Goal: Task Accomplishment & Management: Manage account settings

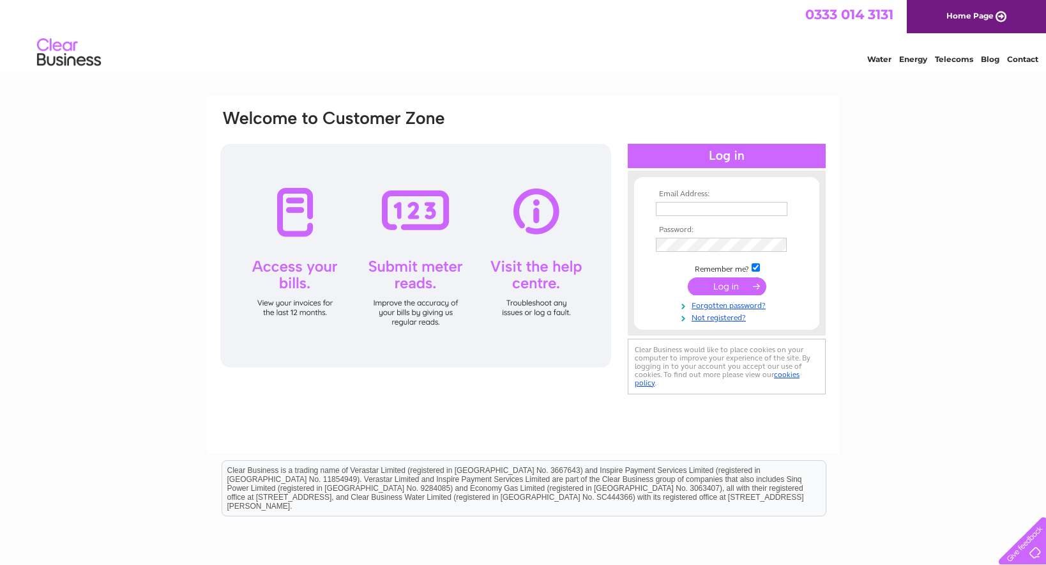
click at [689, 208] on input "text" at bounding box center [722, 209] width 132 height 14
type input "[PERSON_NAME][EMAIL_ADDRESS][DOMAIN_NAME]"
click at [712, 287] on input "submit" at bounding box center [727, 288] width 79 height 18
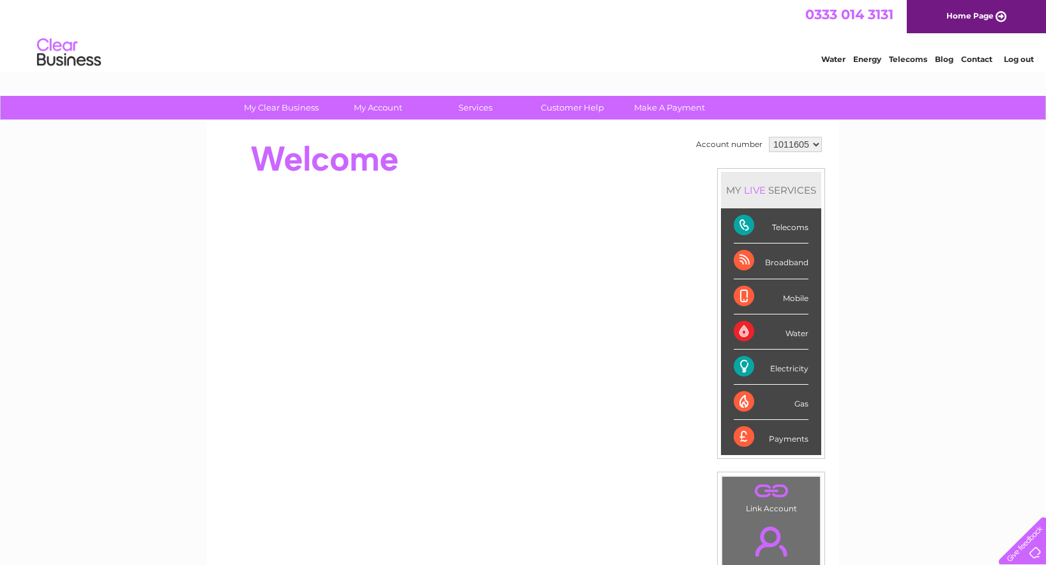
click at [751, 366] on div "Electricity" at bounding box center [771, 366] width 75 height 35
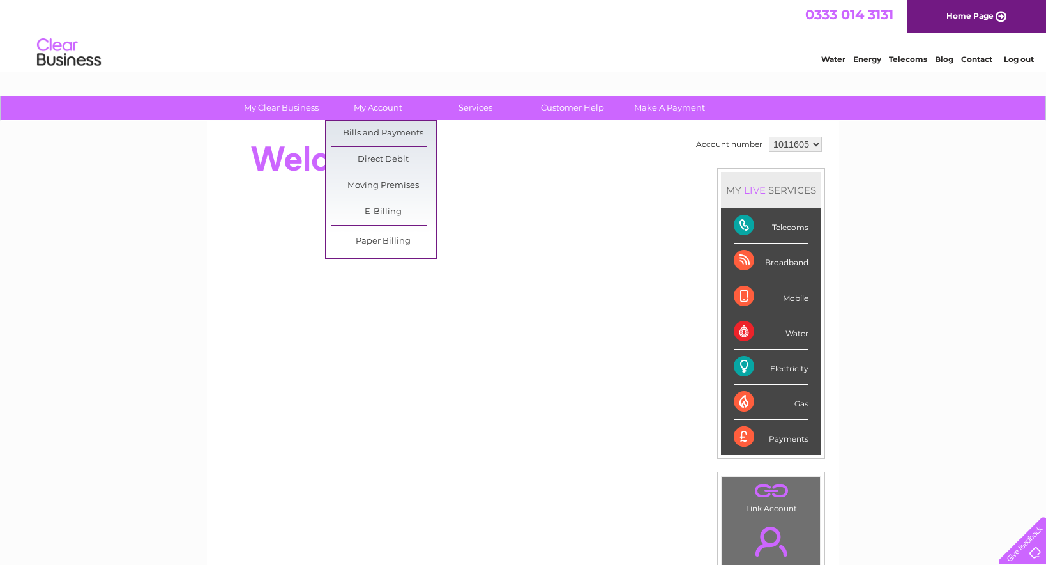
click at [404, 108] on link "My Account" at bounding box center [378, 108] width 105 height 24
click at [390, 129] on link "Bills and Payments" at bounding box center [383, 134] width 105 height 26
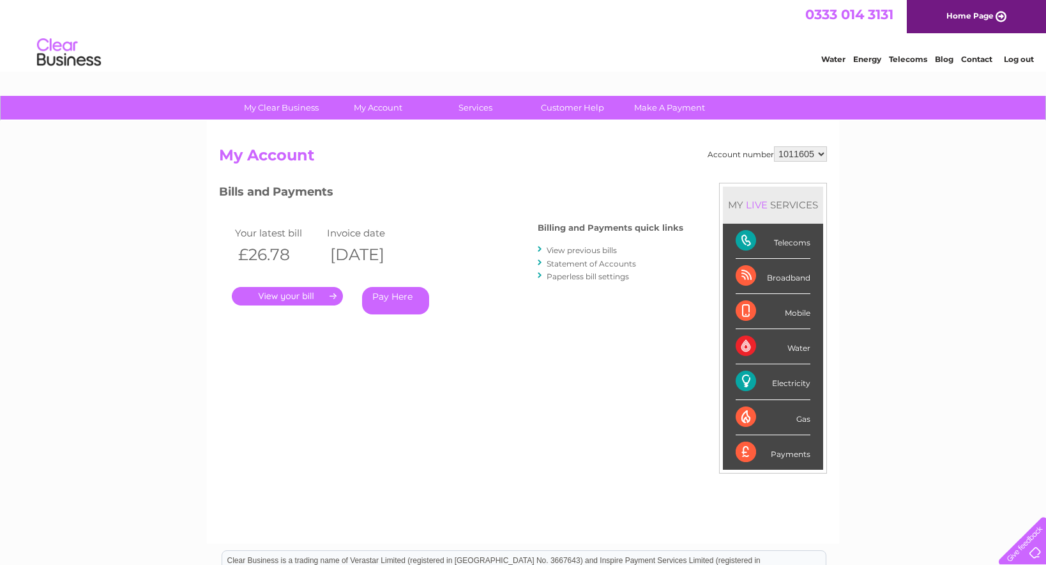
click at [266, 234] on td "Your latest bill" at bounding box center [278, 232] width 92 height 17
click at [267, 298] on link "." at bounding box center [287, 296] width 111 height 19
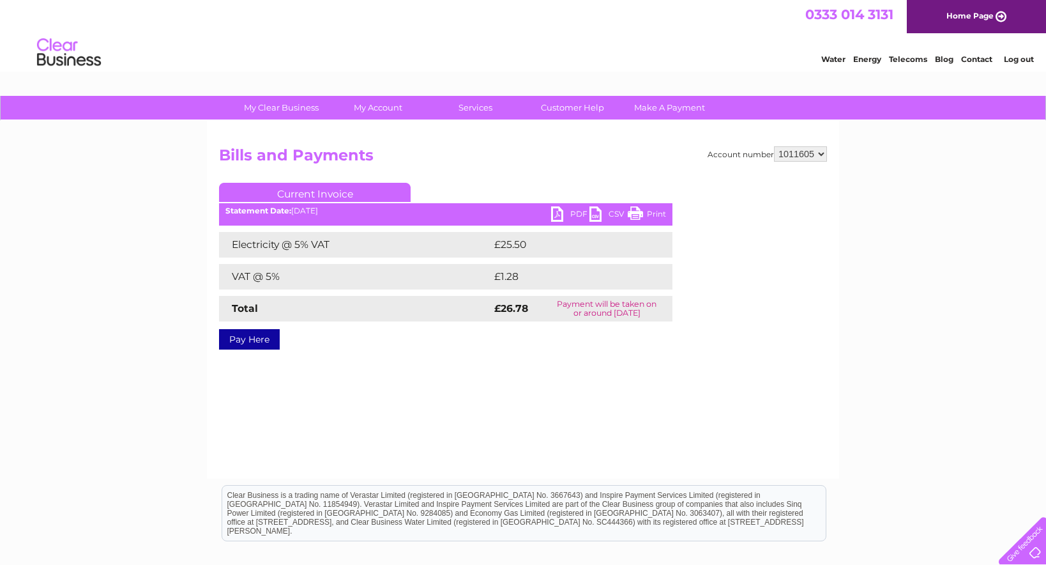
click at [556, 219] on link "PDF" at bounding box center [570, 215] width 38 height 19
